Goal: Information Seeking & Learning: Learn about a topic

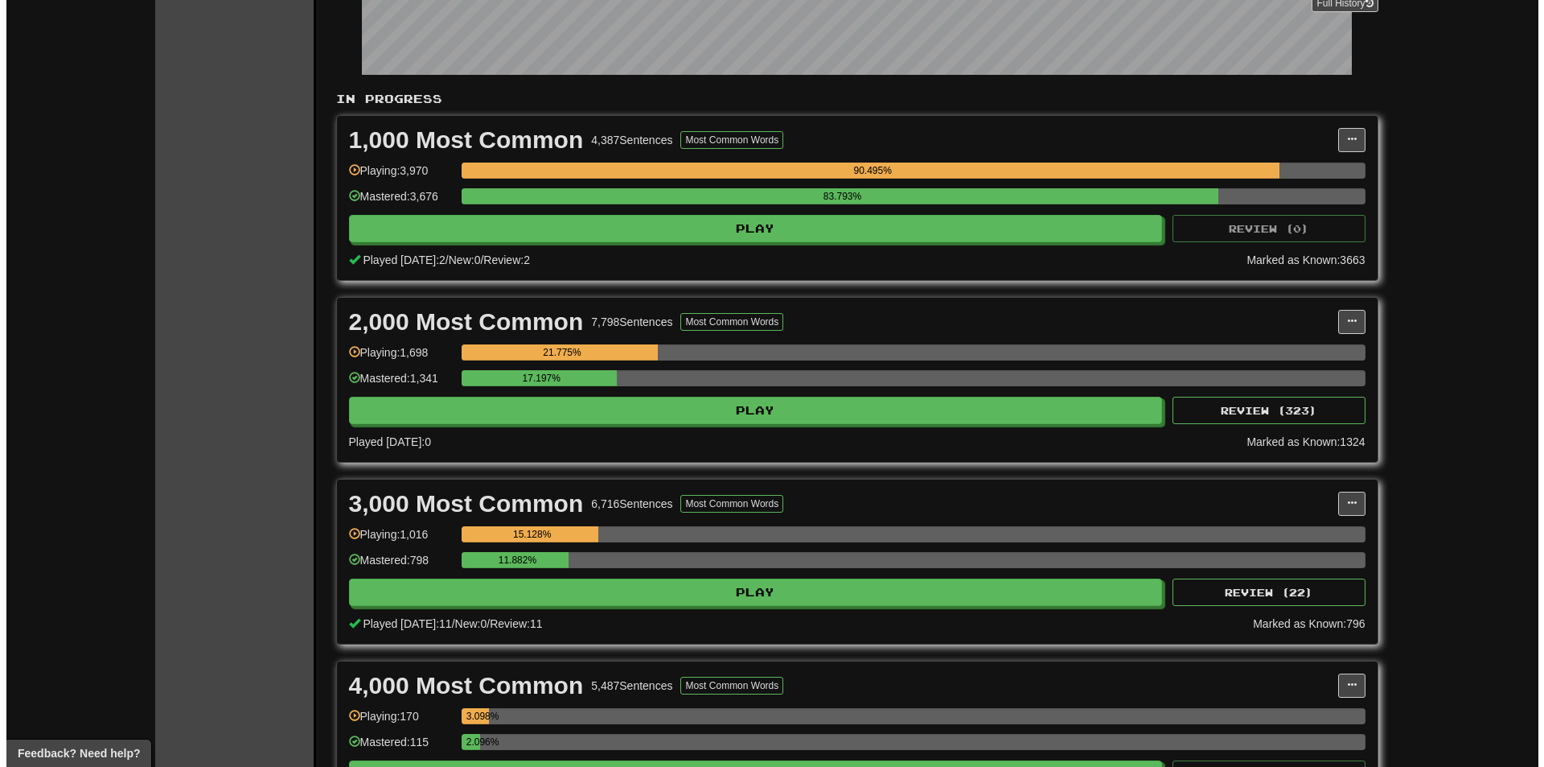
scroll to position [322, 0]
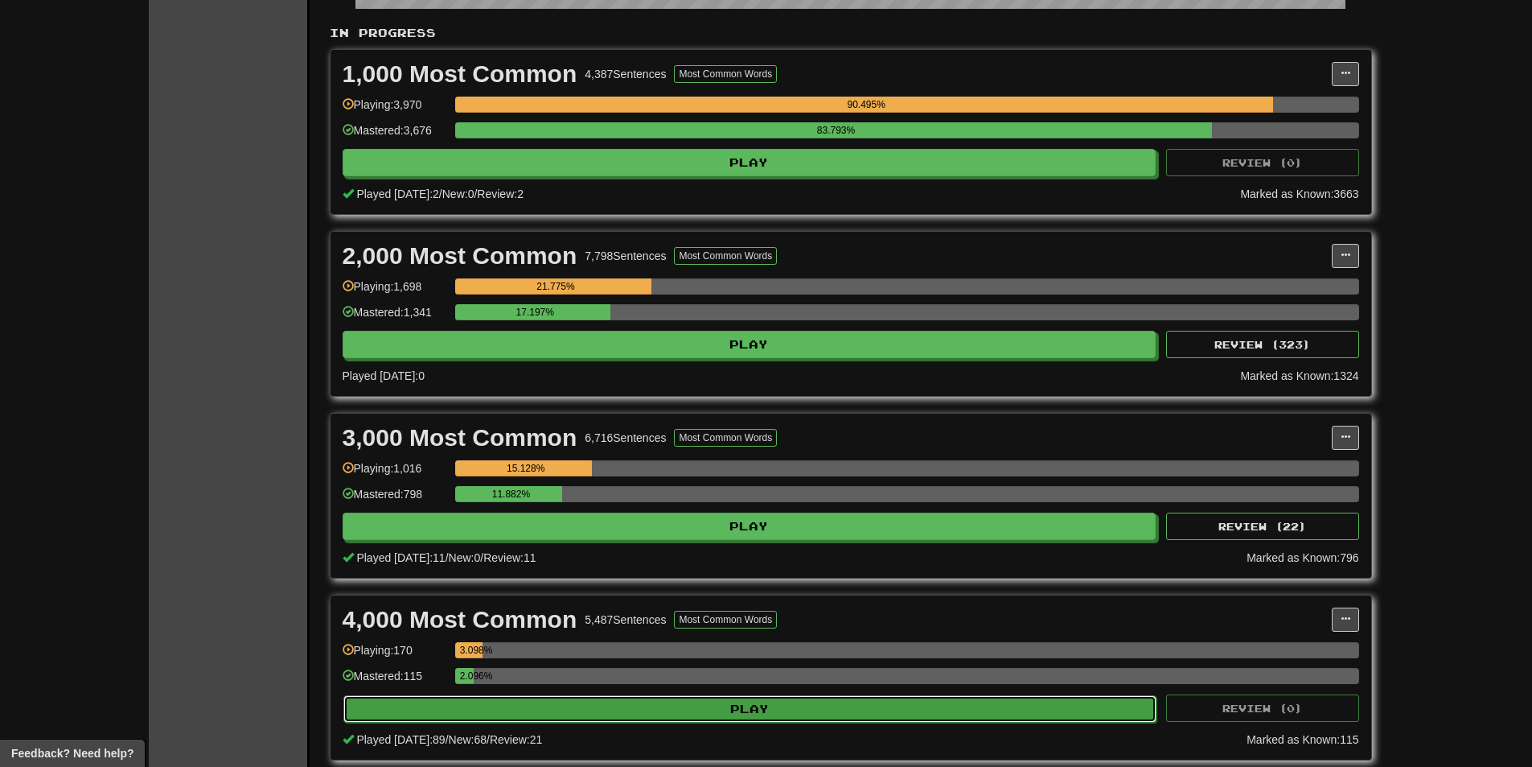
click at [512, 711] on button "Play" at bounding box center [750, 708] width 814 height 27
select select "**"
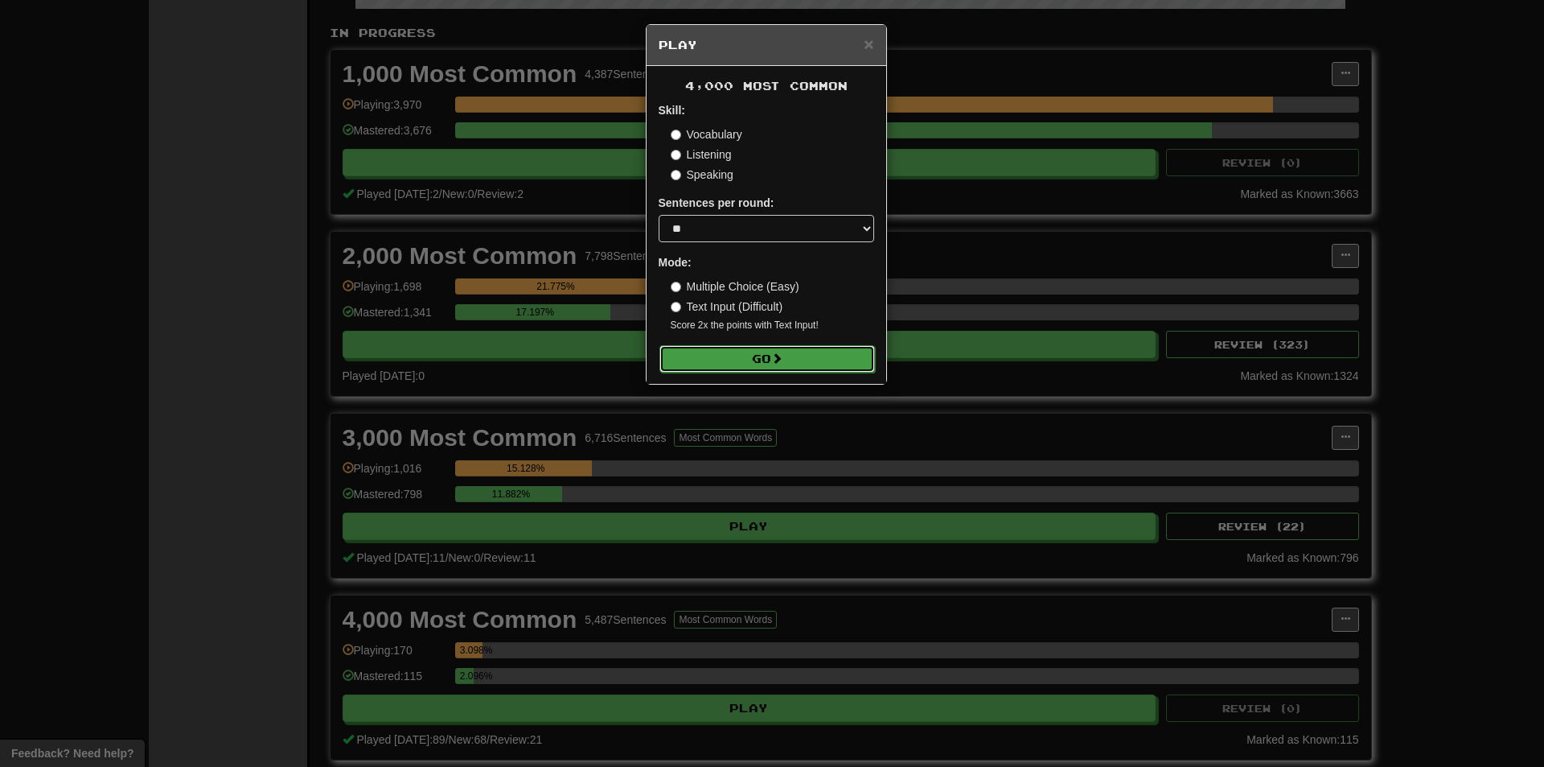
click at [686, 361] on button "Go" at bounding box center [768, 358] width 216 height 27
click at [1134, 315] on div "× Play 4,000 Most Common Skill: Vocabulary Listening Speaking Sentences per rou…" at bounding box center [772, 383] width 1544 height 767
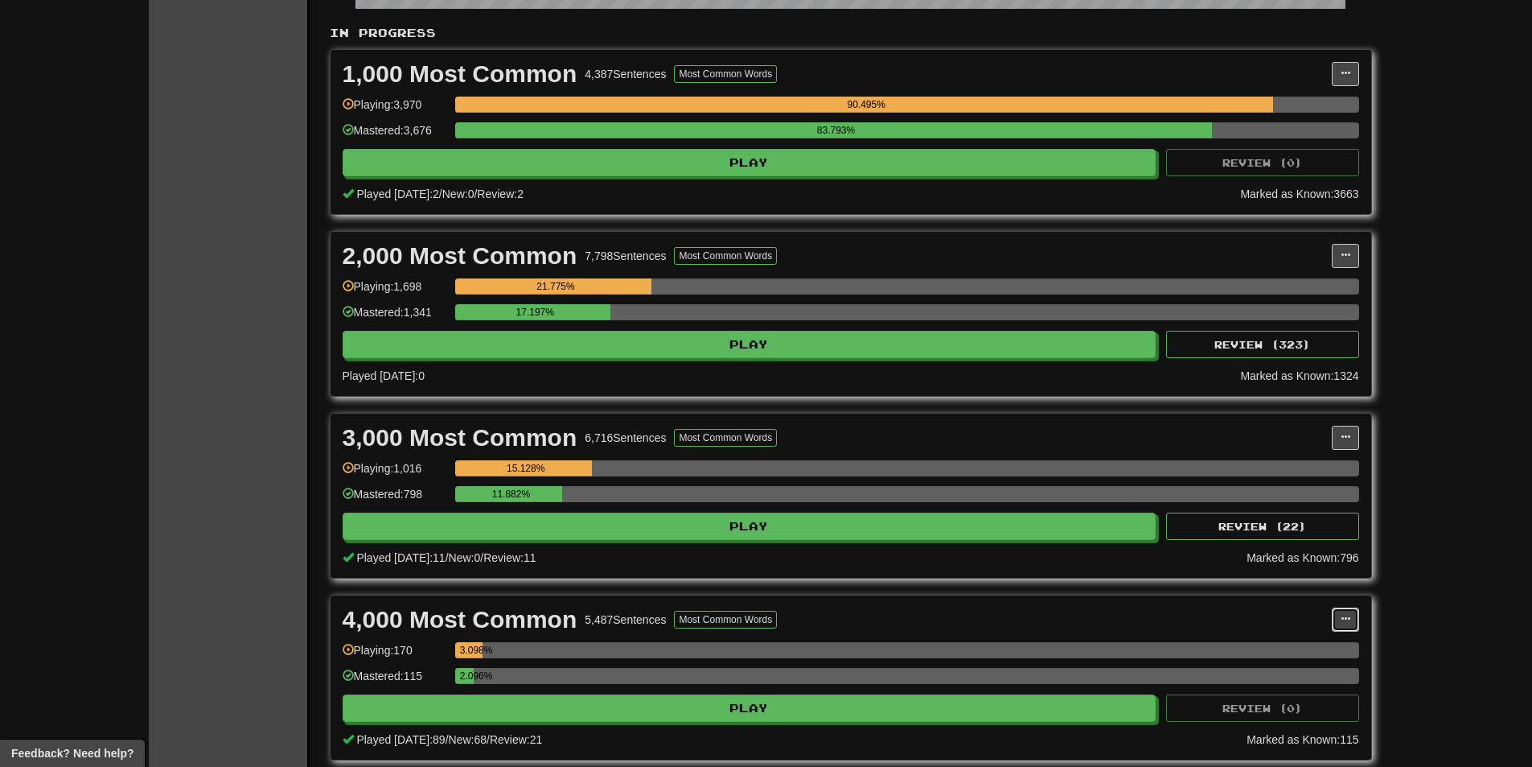
click at [1347, 629] on button at bounding box center [1345, 619] width 27 height 24
click at [1309, 655] on link "Manage Sentences" at bounding box center [1274, 648] width 167 height 21
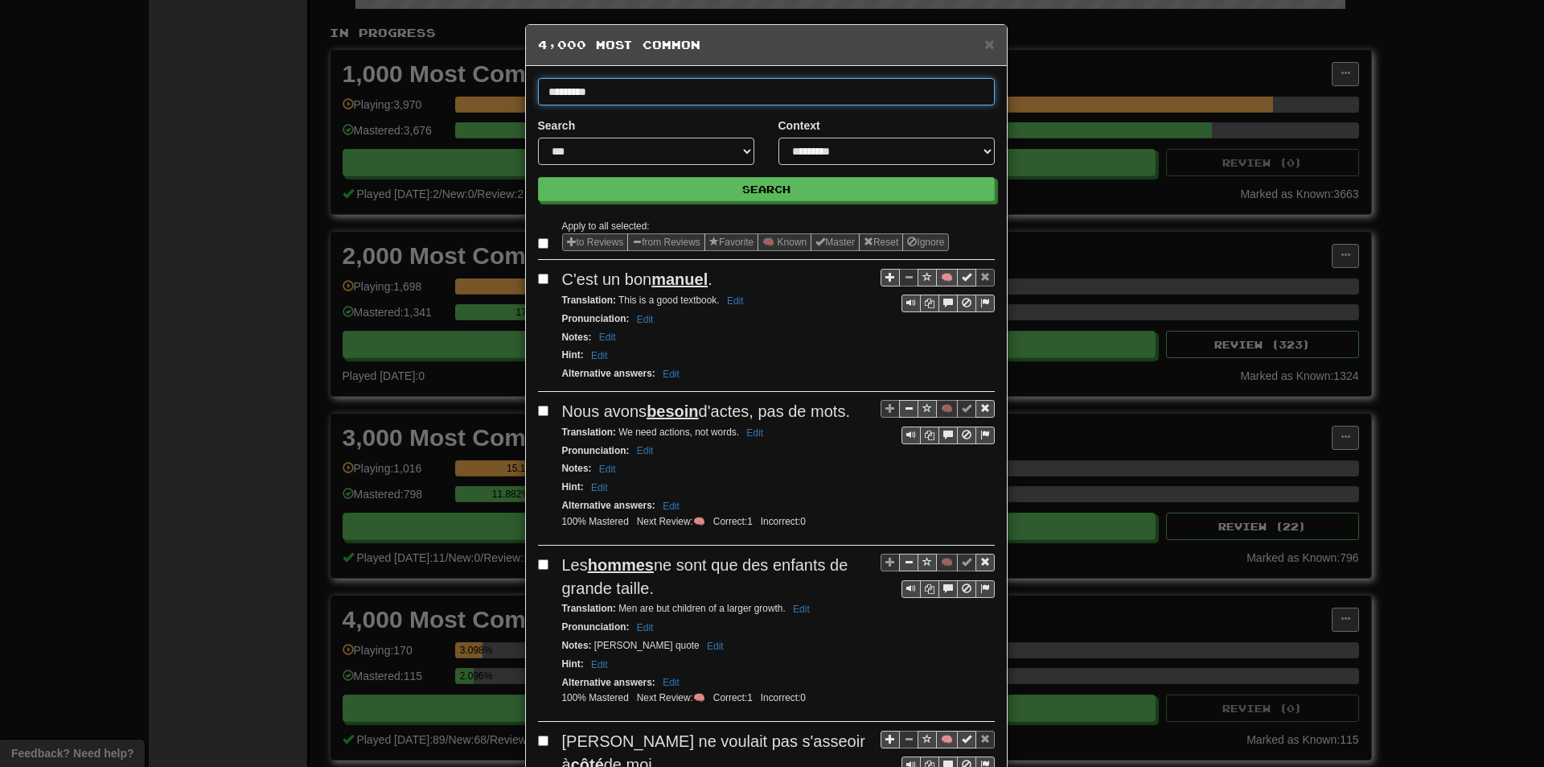
type input "*********"
click at [538, 177] on button "Search" at bounding box center [766, 189] width 457 height 24
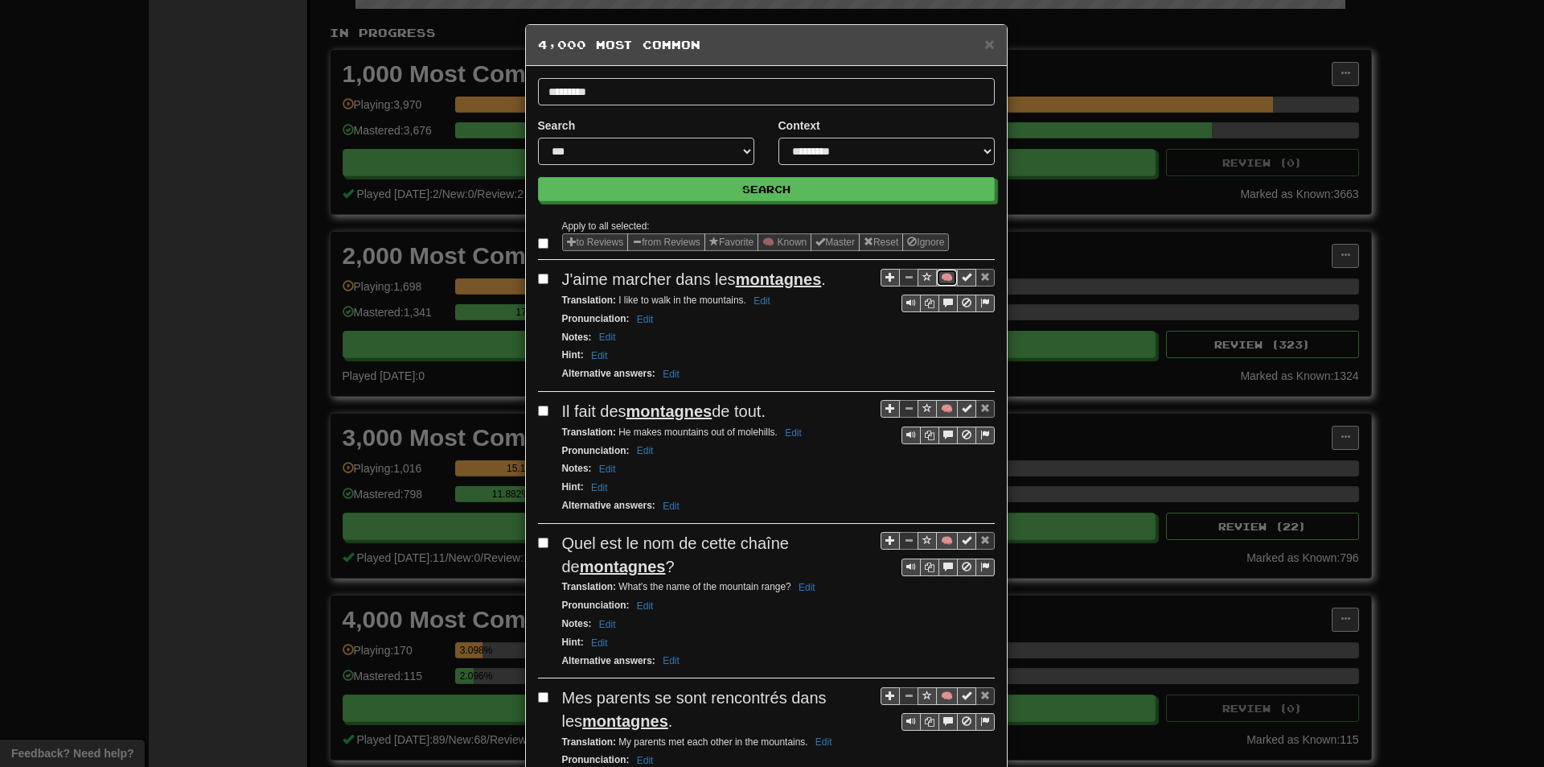
click at [940, 278] on button "🧠" at bounding box center [947, 278] width 22 height 18
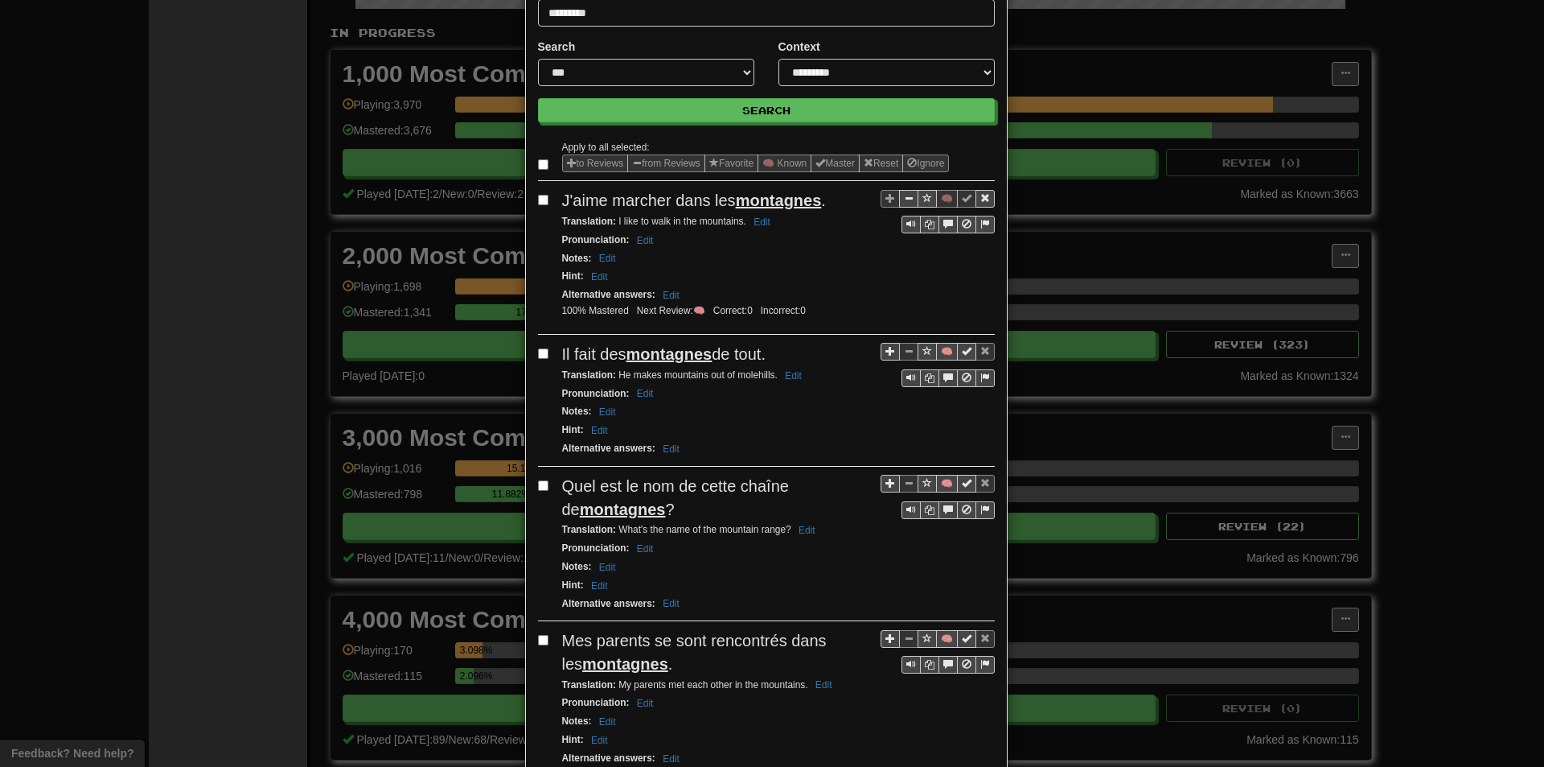
scroll to position [80, 0]
click at [939, 351] on button "🧠" at bounding box center [947, 350] width 22 height 18
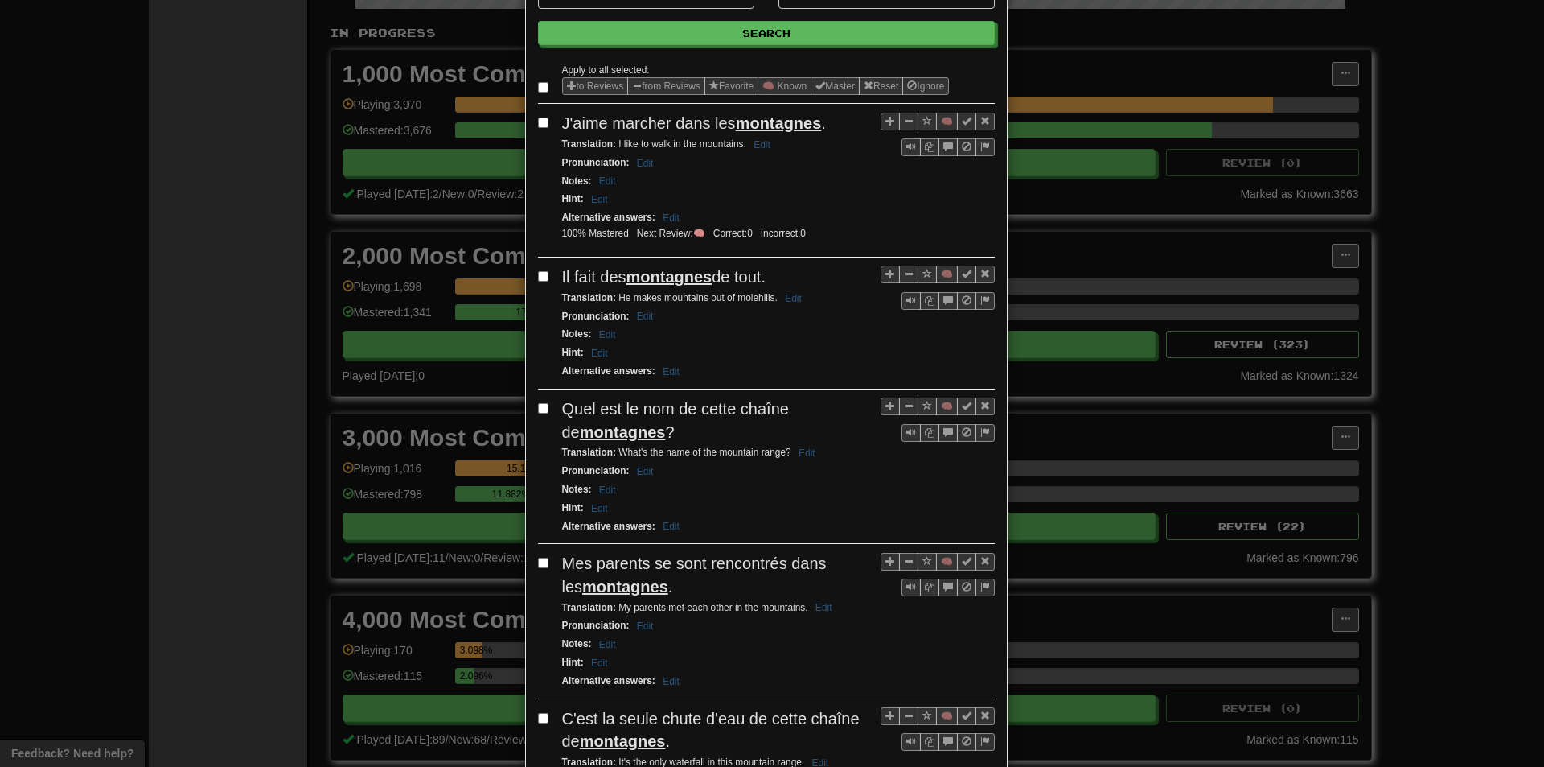
scroll to position [161, 0]
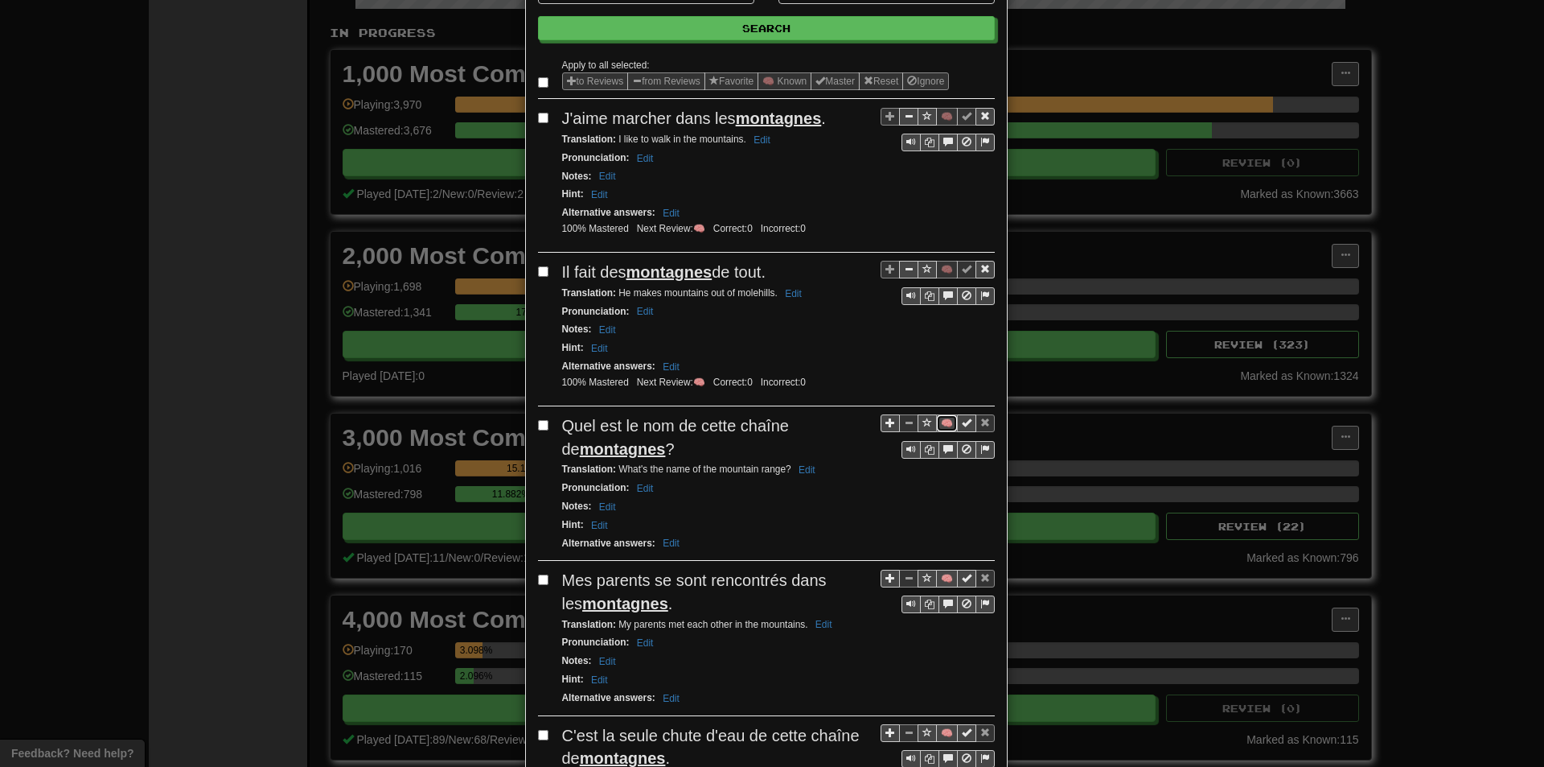
click at [943, 424] on button "🧠" at bounding box center [947, 423] width 22 height 18
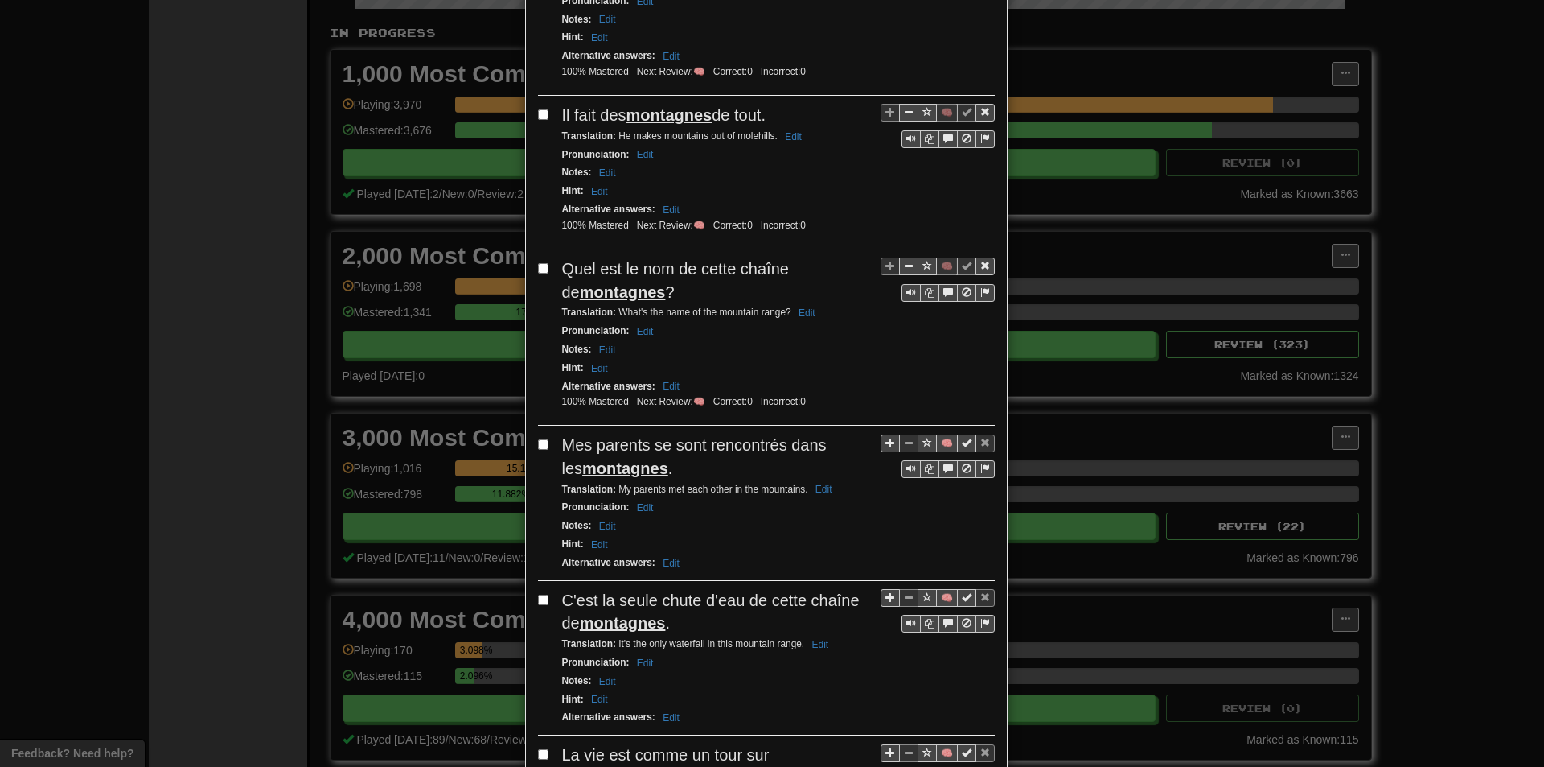
scroll to position [322, 0]
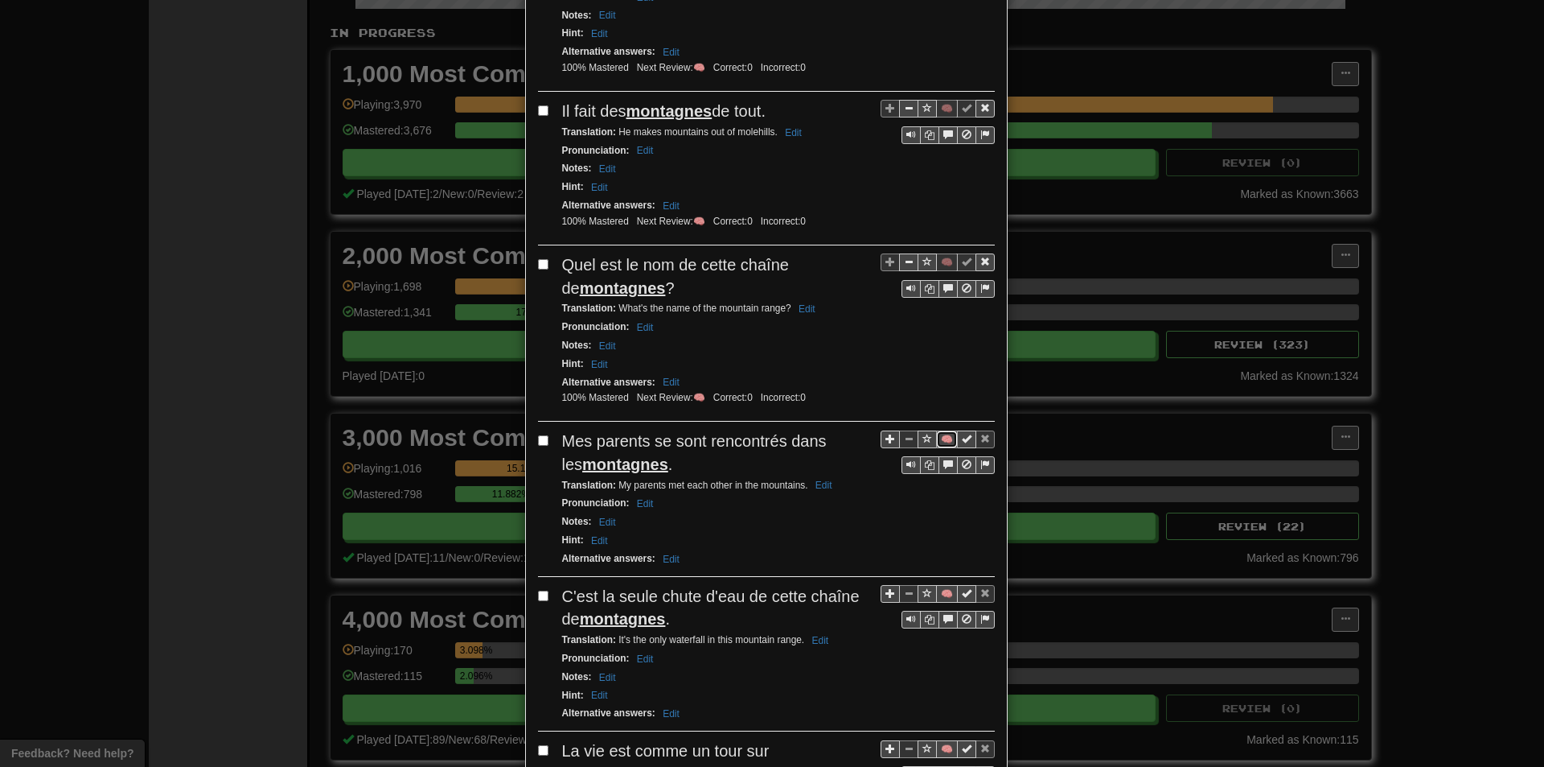
drag, startPoint x: 940, startPoint y: 442, endPoint x: 935, endPoint y: 434, distance: 9.2
click at [941, 441] on button "🧠" at bounding box center [947, 439] width 22 height 18
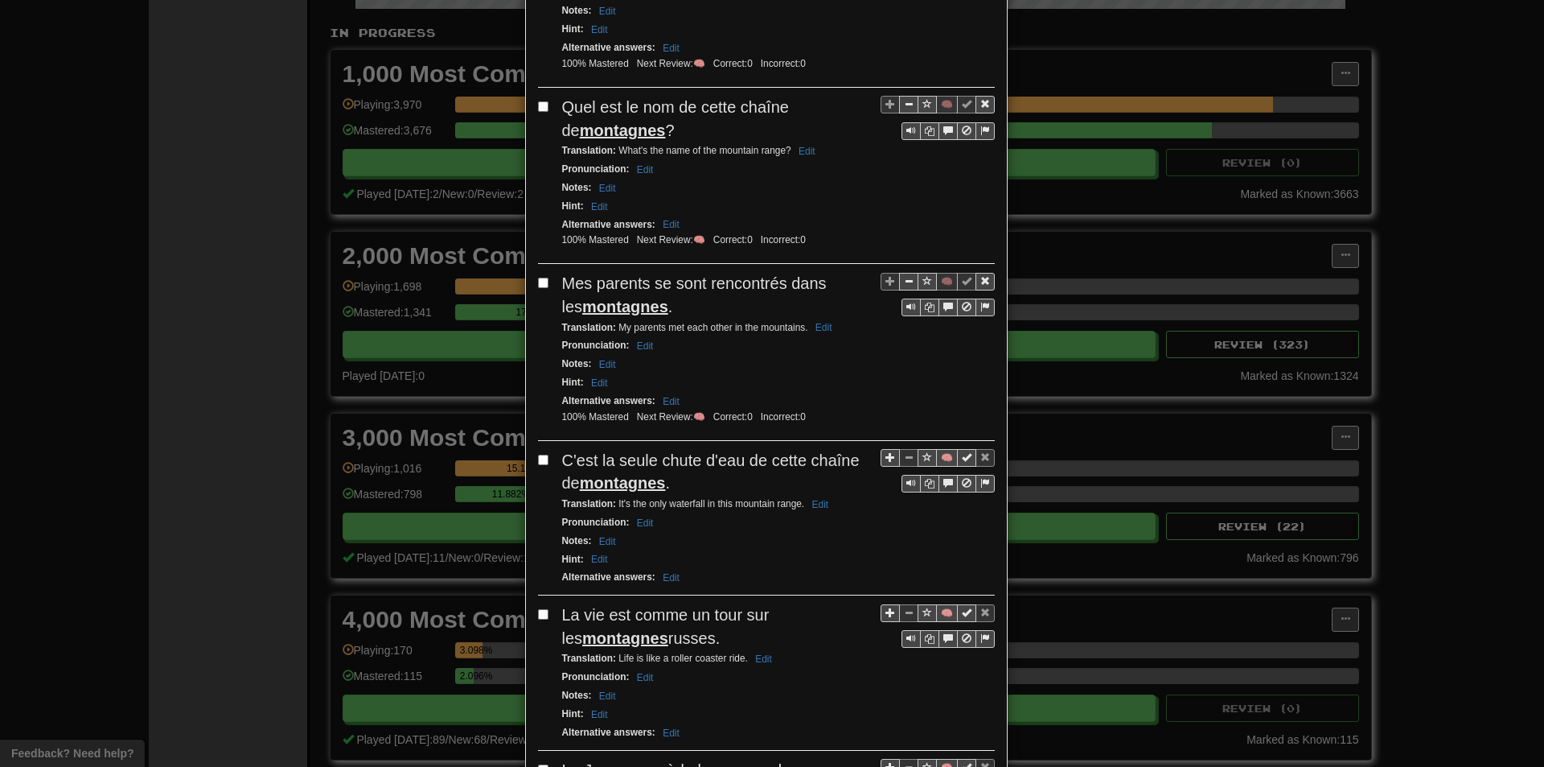
scroll to position [483, 0]
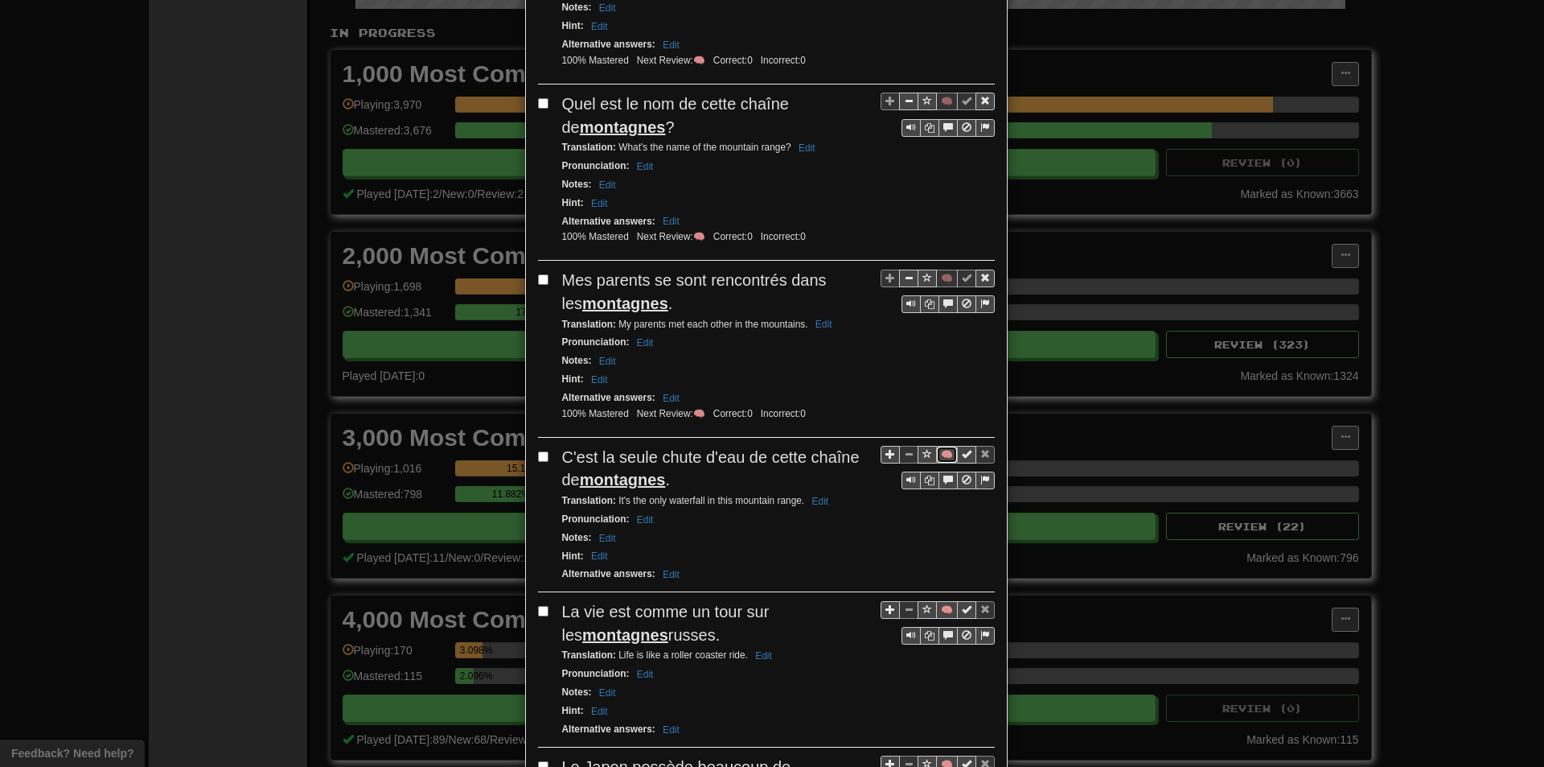
click at [940, 456] on button "🧠" at bounding box center [947, 455] width 22 height 18
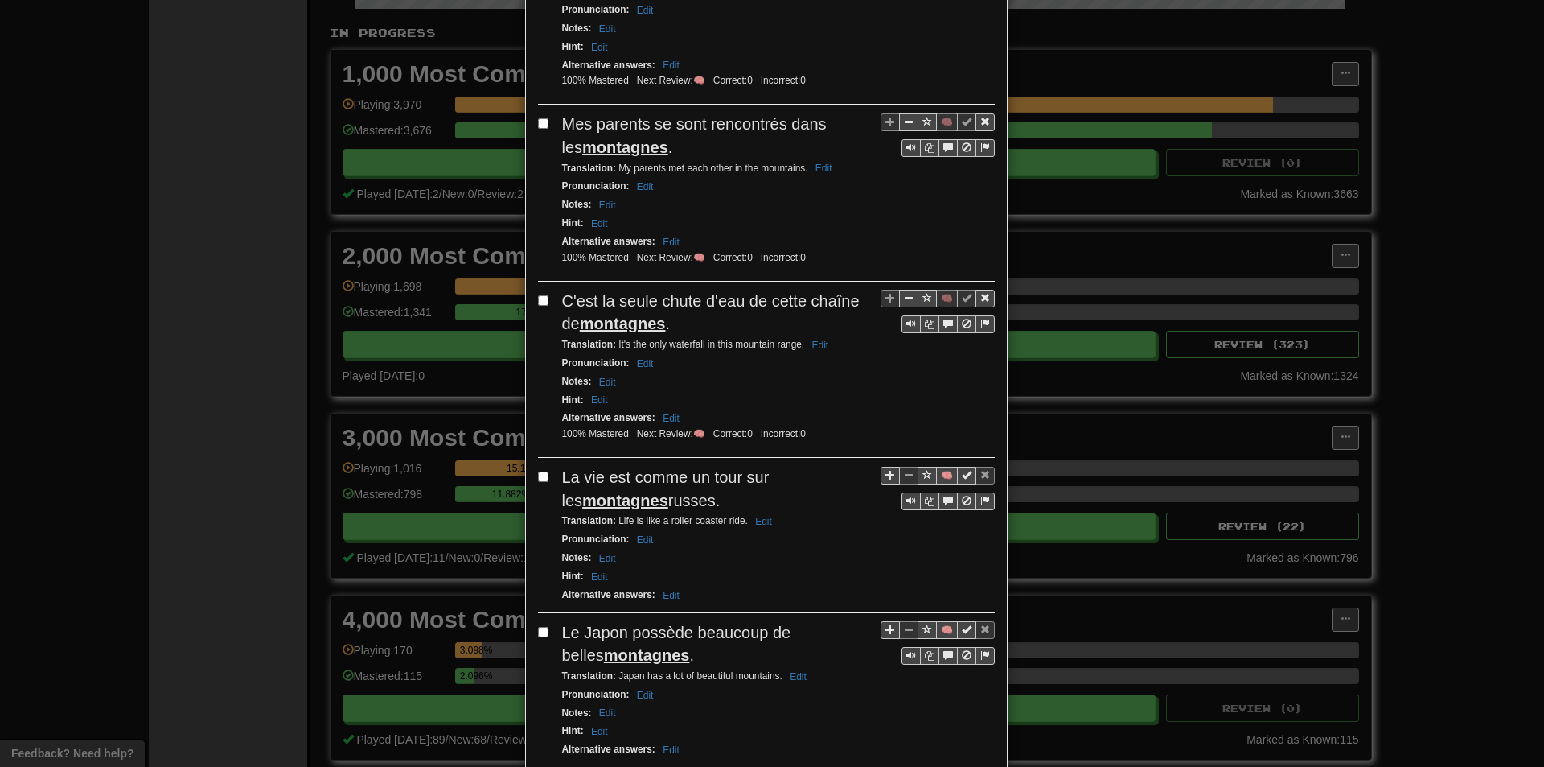
scroll to position [643, 0]
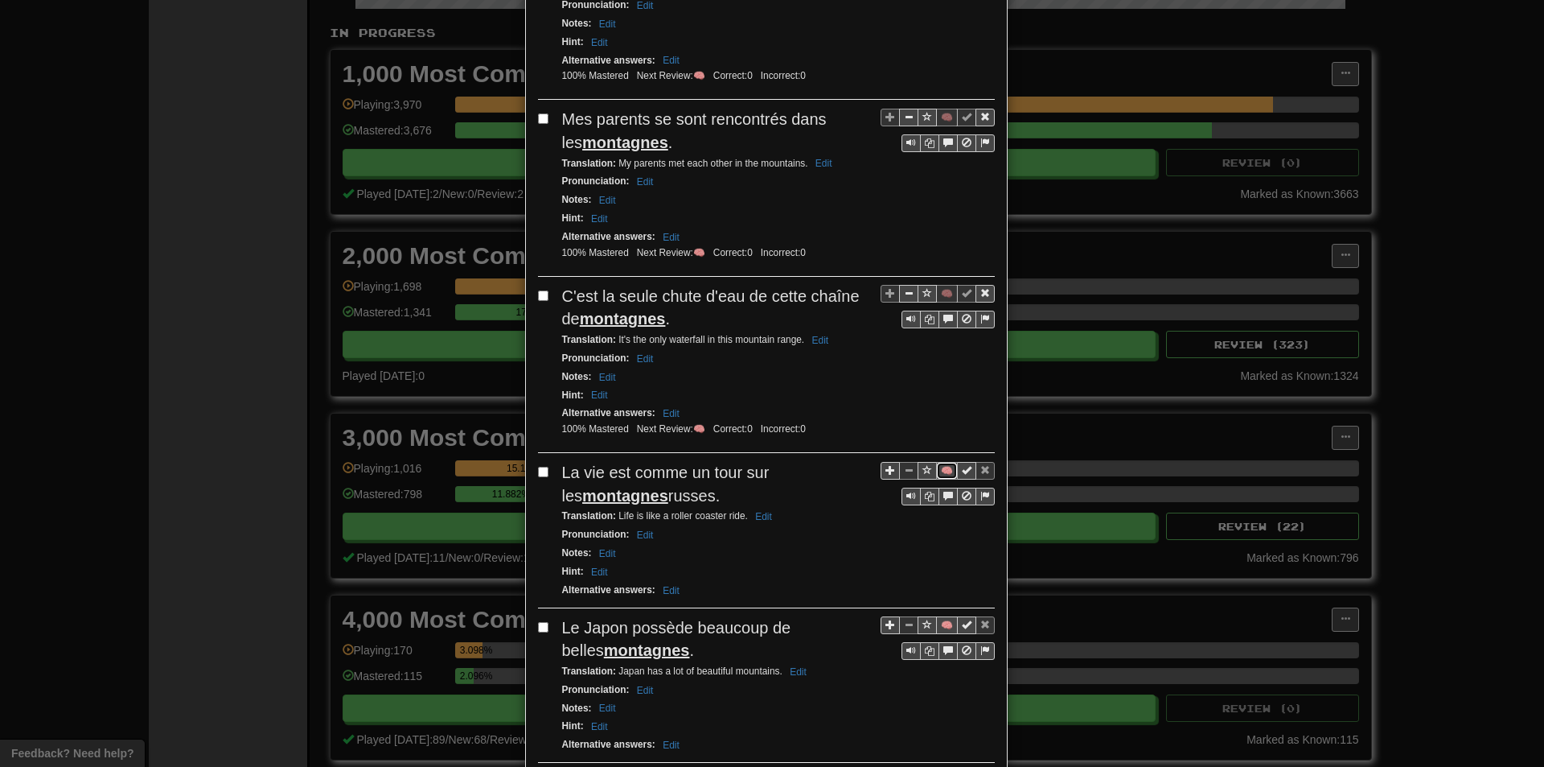
click at [947, 466] on button "🧠" at bounding box center [947, 471] width 22 height 18
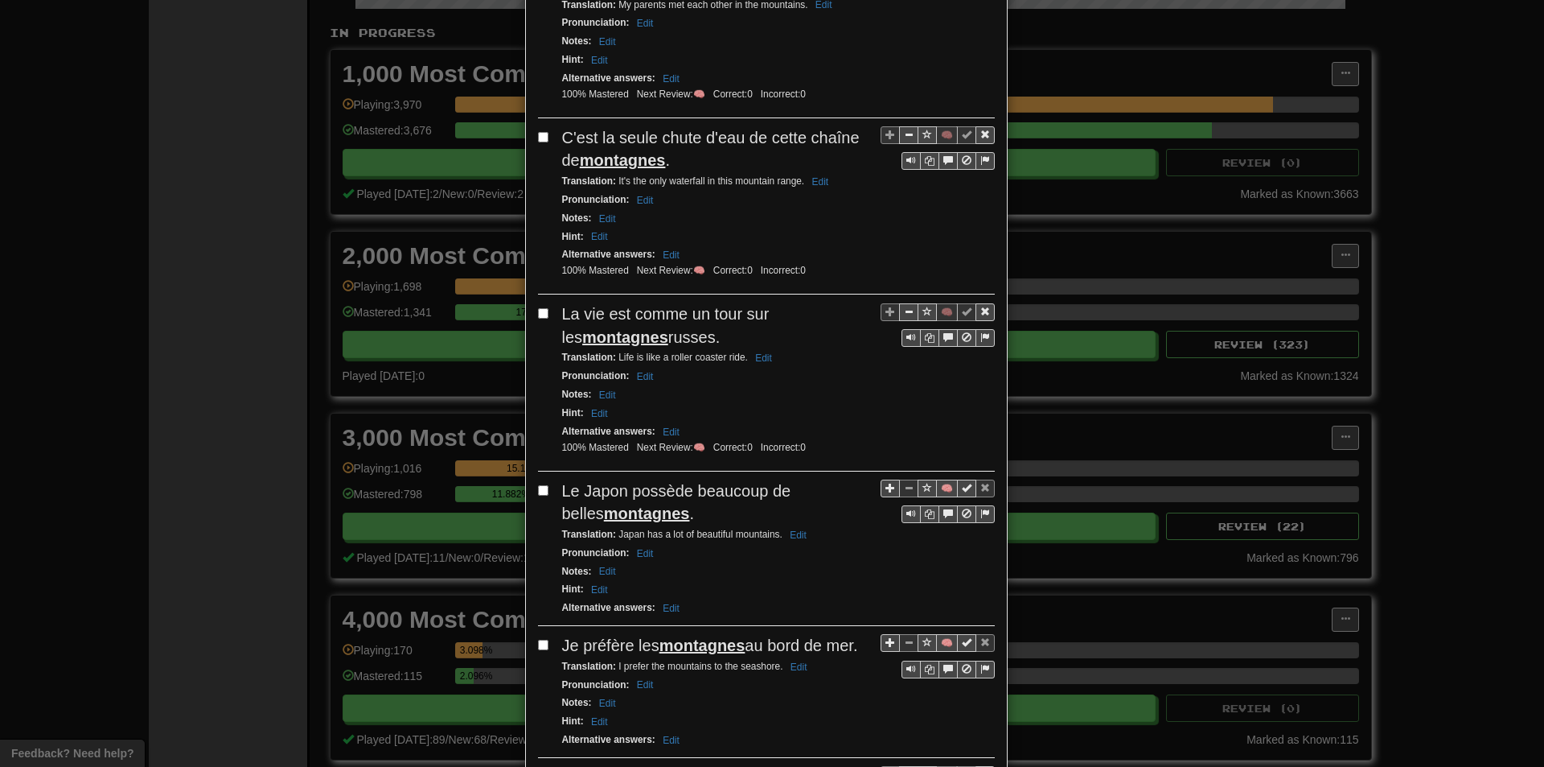
scroll to position [804, 0]
click at [937, 483] on button "🧠" at bounding box center [947, 486] width 22 height 18
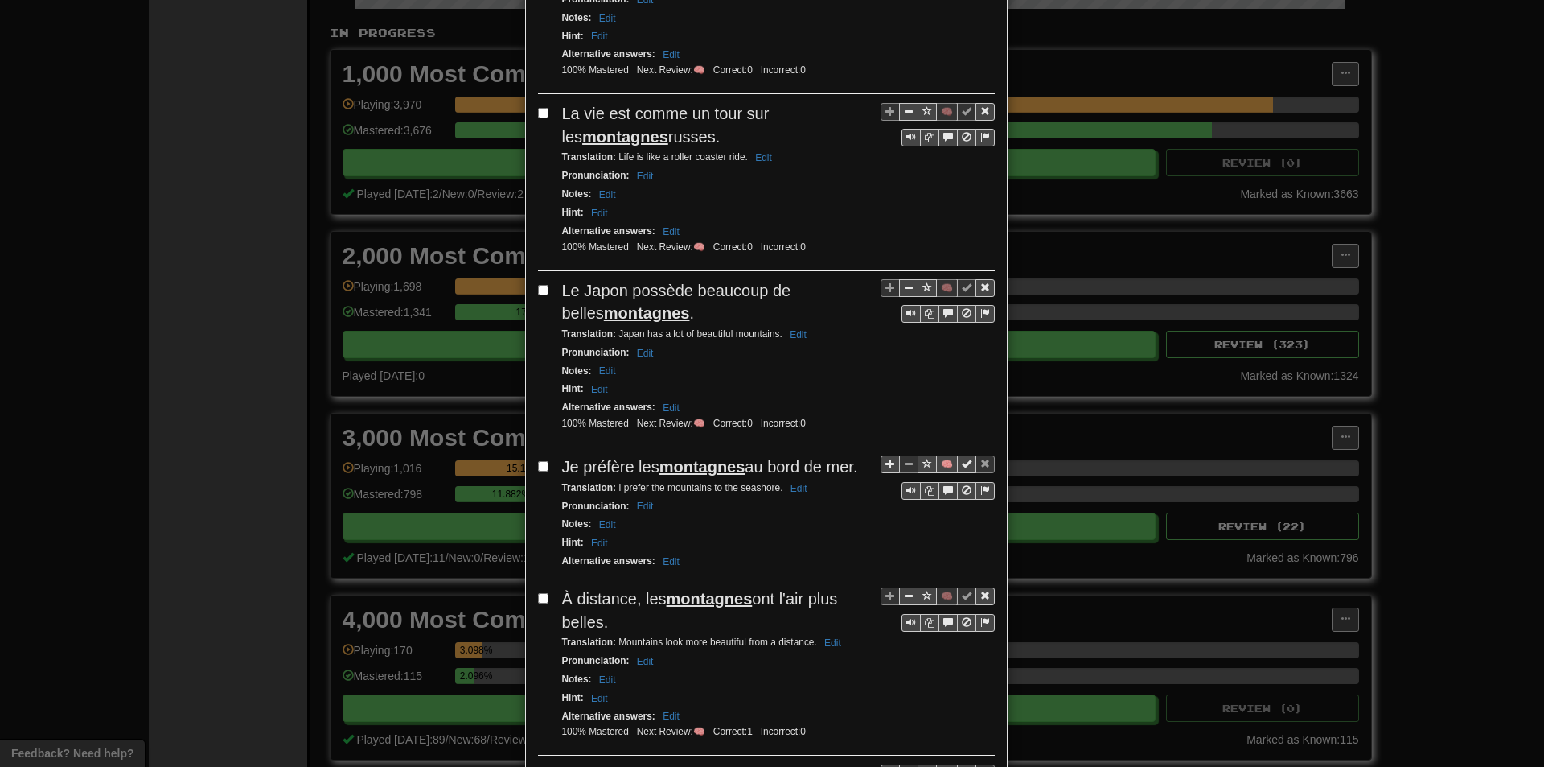
scroll to position [1126, 0]
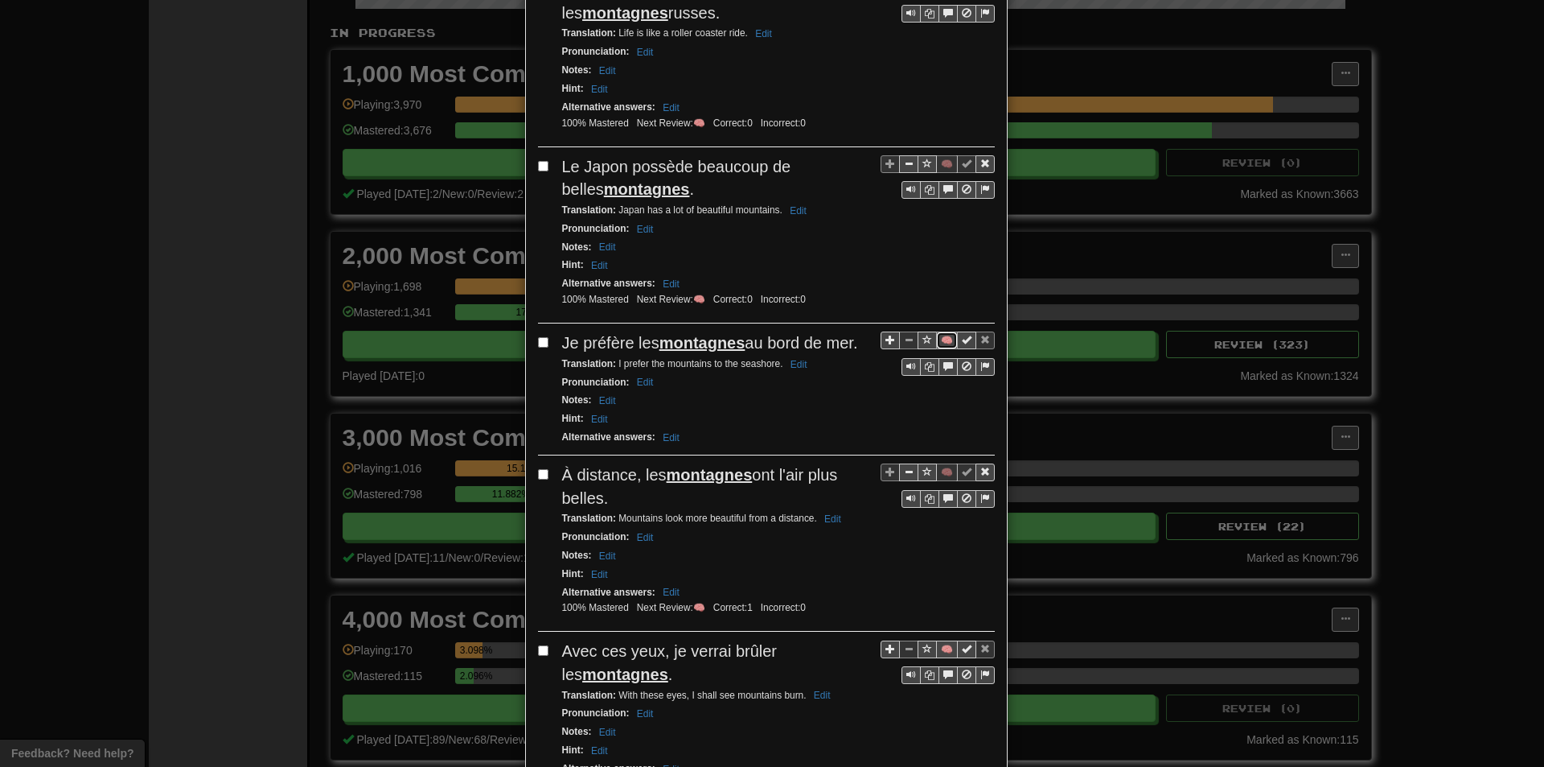
click at [938, 340] on button "🧠" at bounding box center [947, 340] width 22 height 18
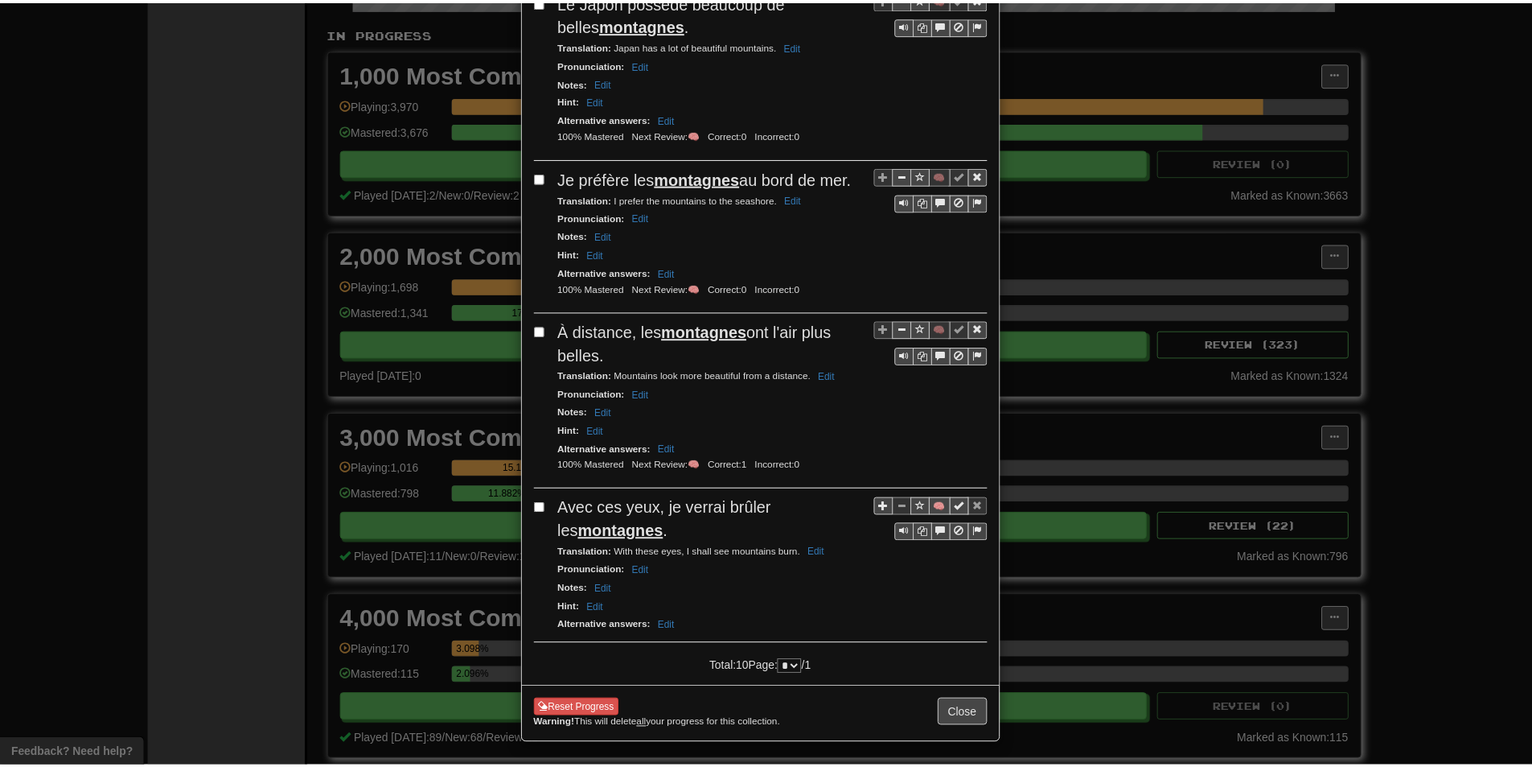
scroll to position [1294, 0]
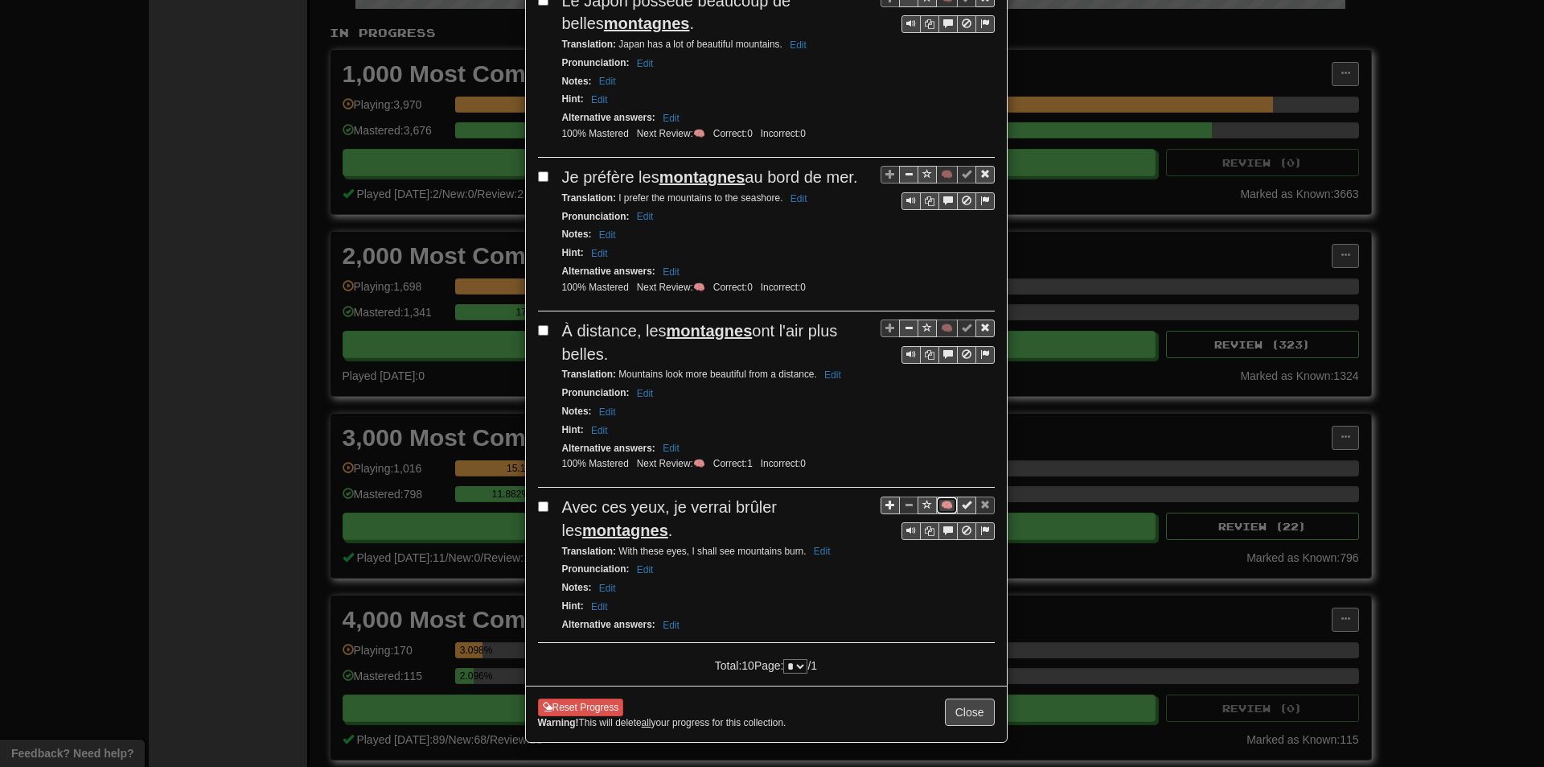
click at [939, 504] on button "🧠" at bounding box center [947, 505] width 22 height 18
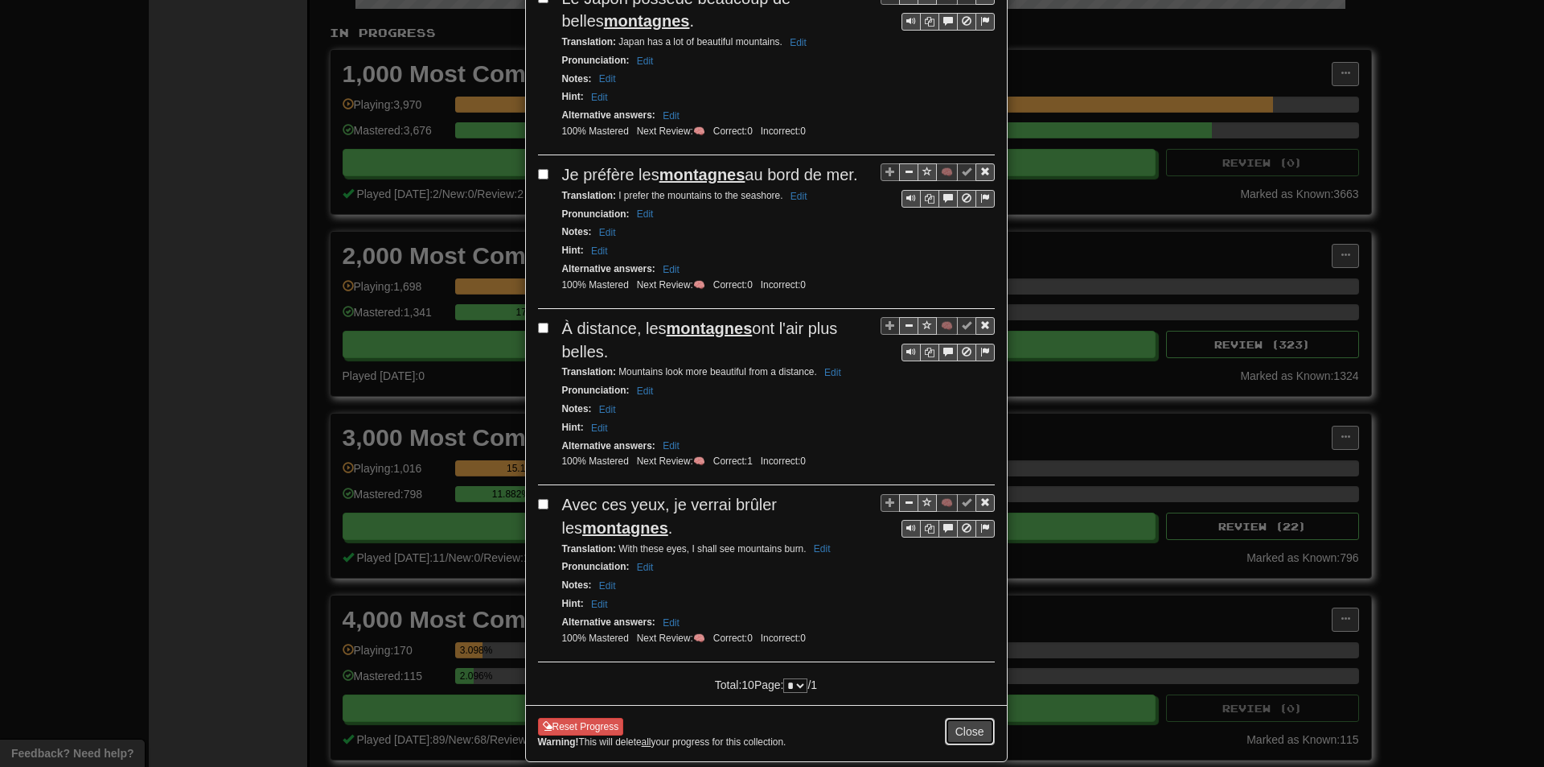
click at [962, 731] on button "Close" at bounding box center [970, 730] width 50 height 27
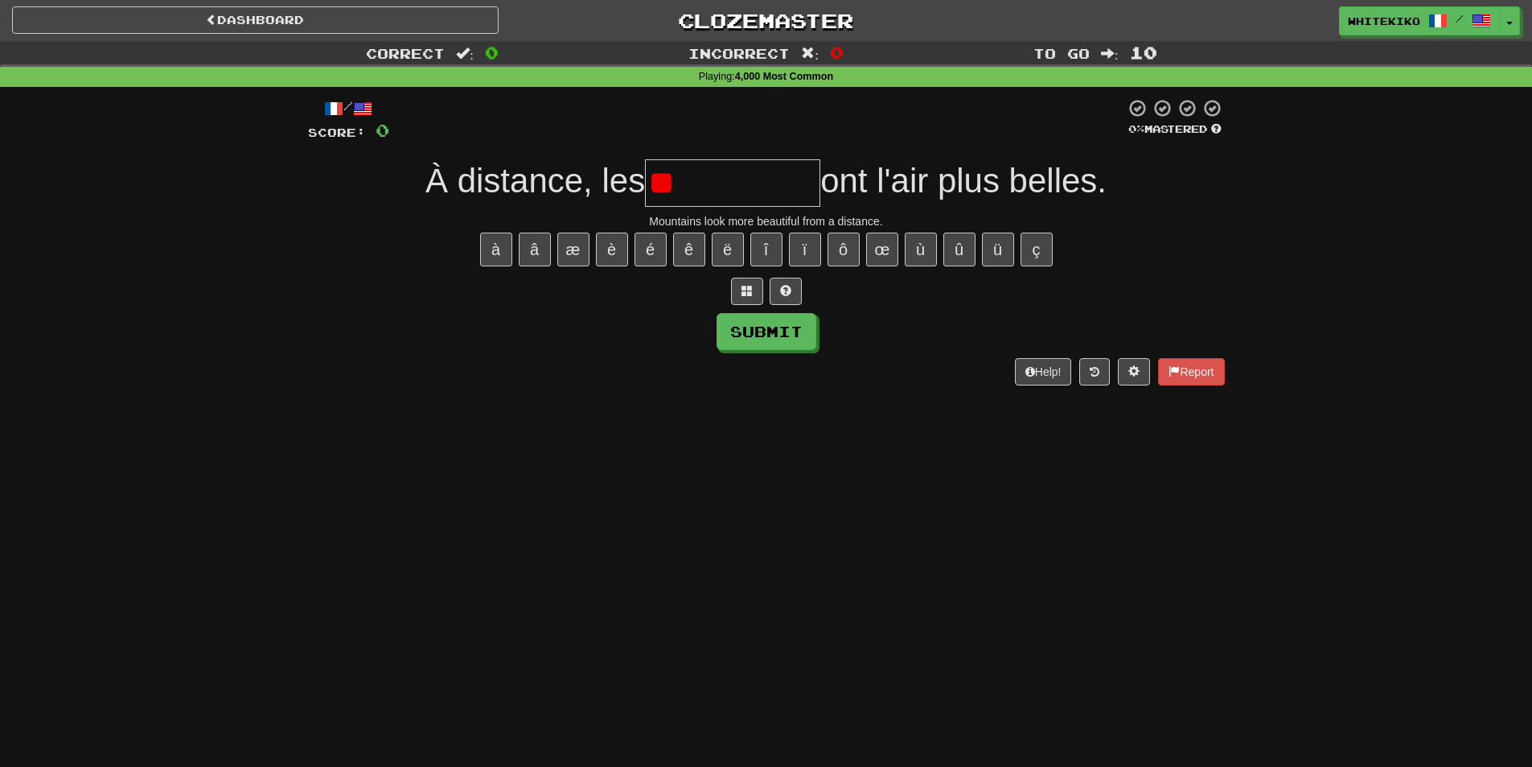
type input "*"
type input "*********"
